Goal: Transaction & Acquisition: Purchase product/service

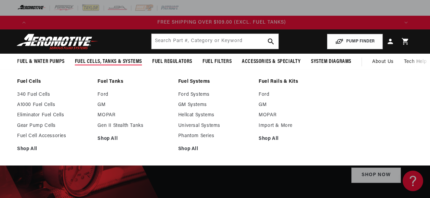
scroll to position [0, 1105]
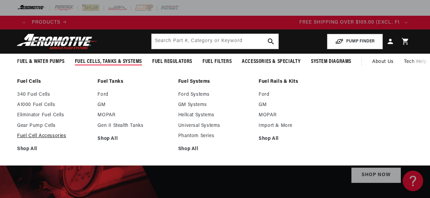
click at [40, 138] on link "Fuel Cell Accessories" at bounding box center [54, 136] width 74 height 6
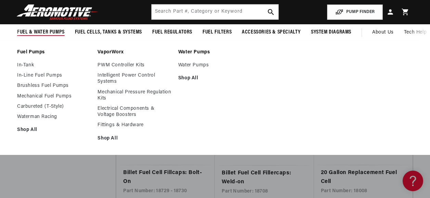
scroll to position [0, 736]
click at [24, 85] on link "Brushless Fuel Pumps" at bounding box center [54, 86] width 74 height 6
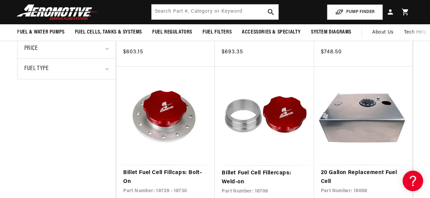
scroll to position [0, 975]
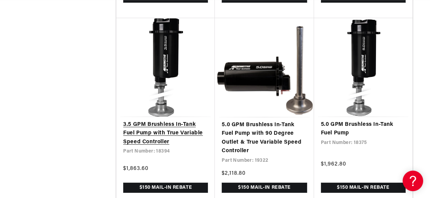
click at [178, 120] on link "3.5 GPM Brushless In-Tank Fuel Pump with True Variable Speed Controller" at bounding box center [165, 133] width 85 height 26
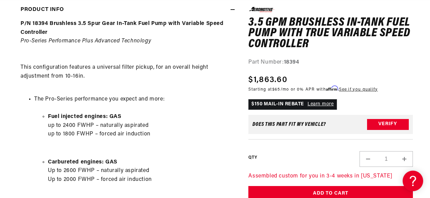
scroll to position [0, 1105]
